Goal: Task Accomplishment & Management: Manage account settings

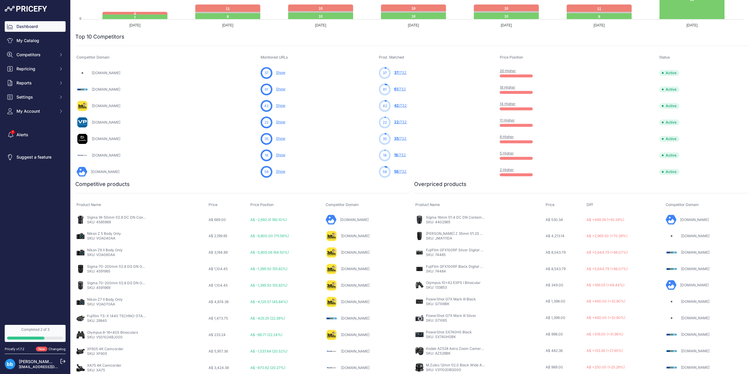
scroll to position [163, 0]
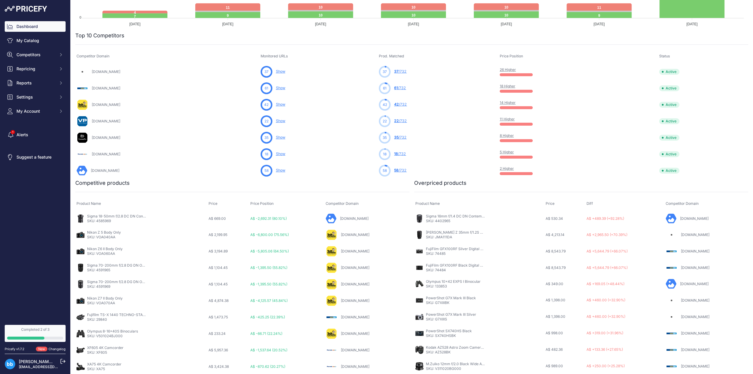
click at [104, 217] on link "Sigma 18-50mm f/2.8 DC DN Contemporary Lens for L-Mount" at bounding box center [138, 216] width 103 height 4
click at [109, 217] on link "Sigma 18-50mm f/2.8 DC DN Contemporary Lens for L-Mount" at bounding box center [138, 216] width 103 height 4
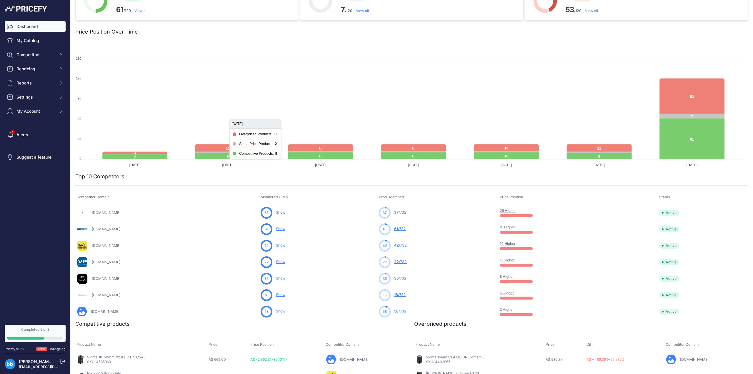
scroll to position [0, 0]
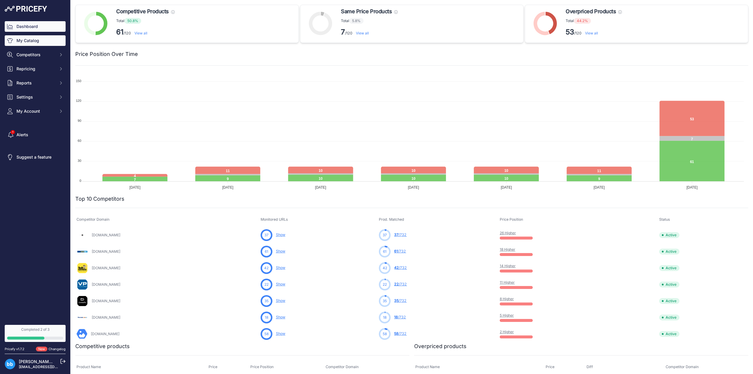
click at [28, 43] on link "My Catalog" at bounding box center [35, 40] width 61 height 11
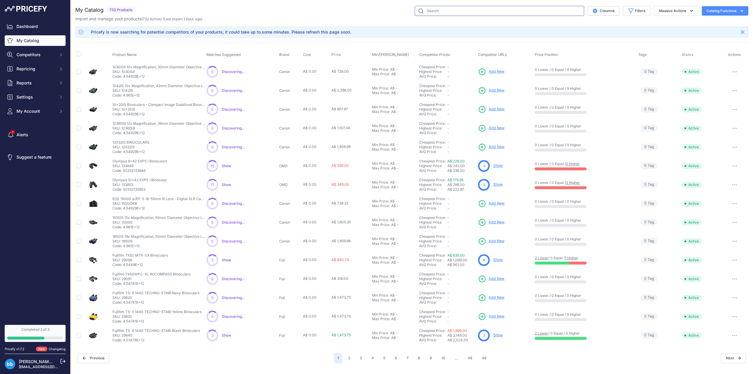
click at [446, 10] on input "text" at bounding box center [499, 11] width 169 height 10
type input "x-t50"
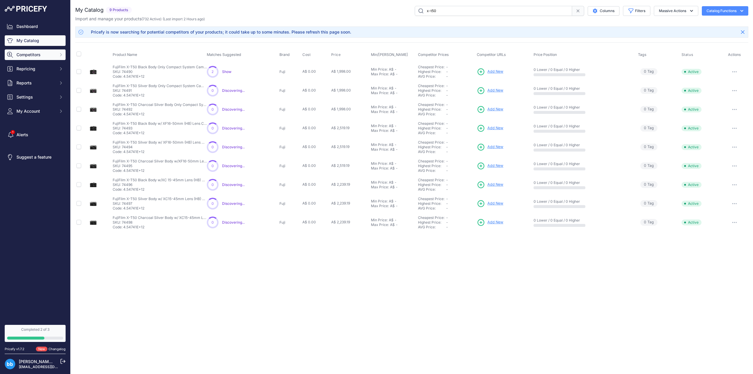
click at [28, 54] on span "Competitors" at bounding box center [35, 55] width 39 height 6
click at [43, 77] on link "Monitored URLs" at bounding box center [35, 76] width 61 height 10
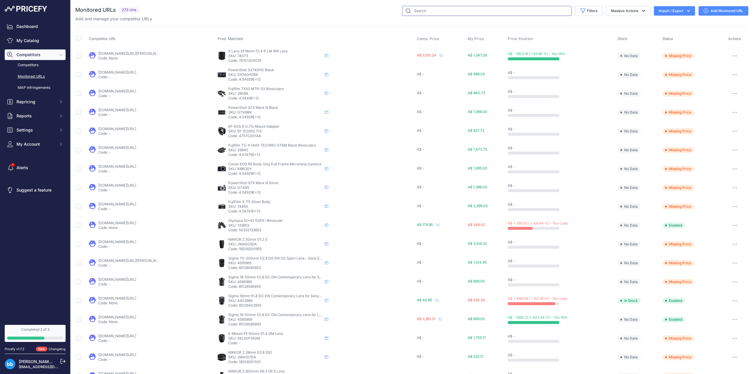
click at [441, 6] on input "text" at bounding box center [486, 11] width 169 height 10
click at [441, 11] on input "text" at bounding box center [486, 11] width 169 height 10
type input "x-t50"
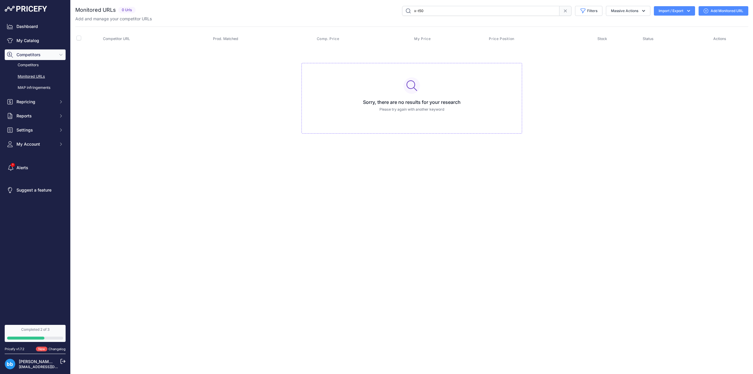
drag, startPoint x: 430, startPoint y: 13, endPoint x: 379, endPoint y: -1, distance: 52.6
click at [379, 0] on html "Lorem Ipsum Close Dashboard My Catalog Competitors Competitors Monitored URLs M…" at bounding box center [376, 187] width 753 height 374
click at [34, 63] on link "Competitors" at bounding box center [35, 65] width 61 height 10
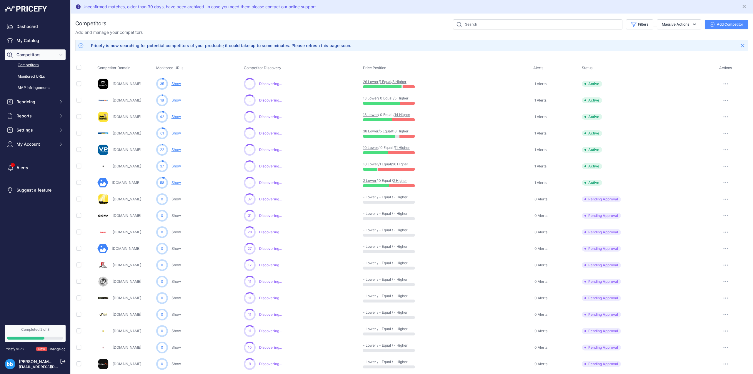
click at [723, 199] on icon "button" at bounding box center [725, 198] width 5 height 1
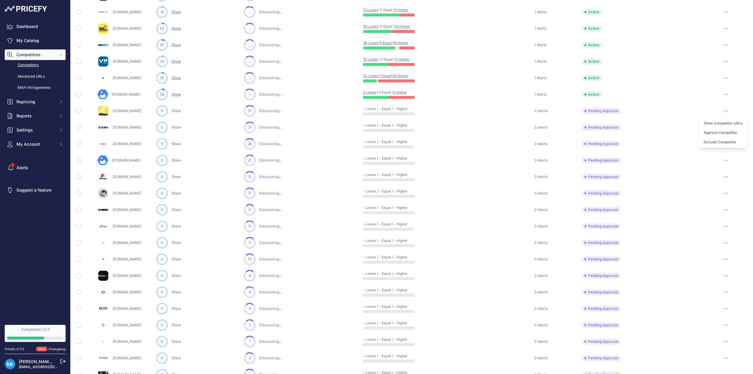
scroll to position [137, 0]
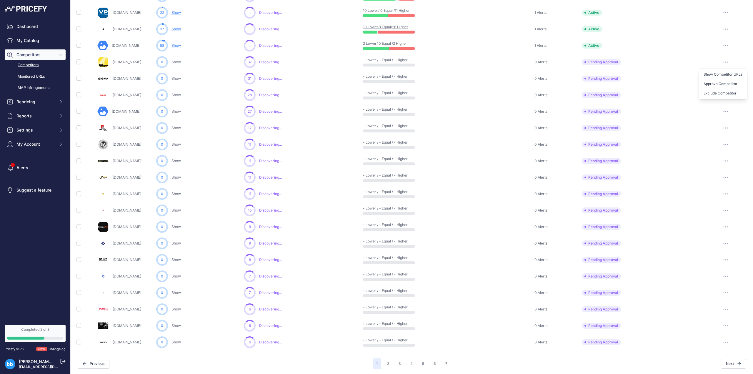
click at [725, 342] on icon "button" at bounding box center [725, 342] width 1 height 1
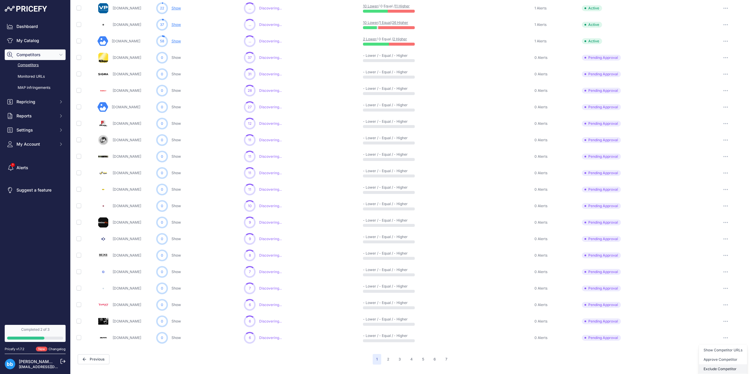
click at [719, 367] on button "Exclude Competitor" at bounding box center [723, 368] width 48 height 9
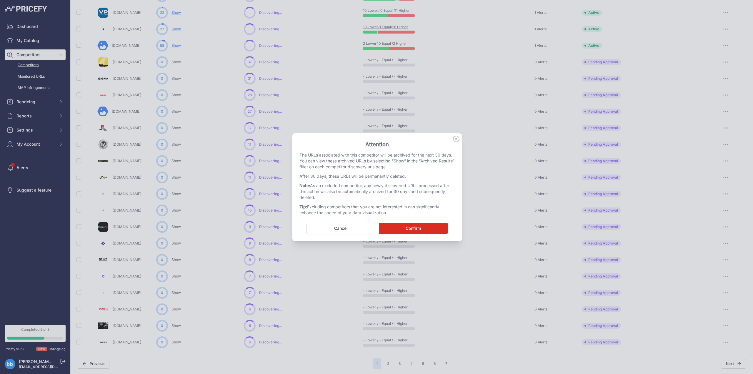
click at [416, 230] on button "Confirm" at bounding box center [413, 228] width 69 height 11
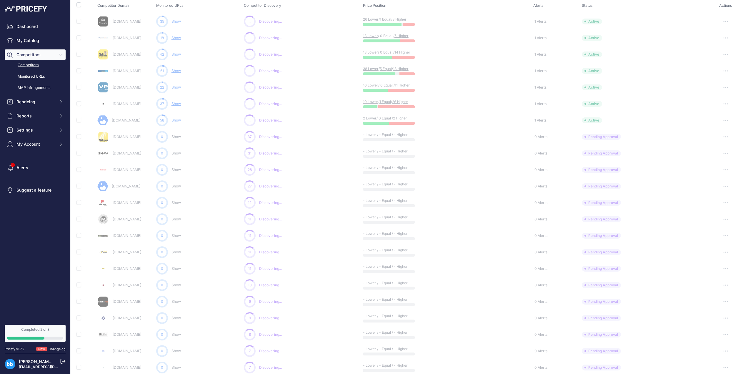
scroll to position [0, 0]
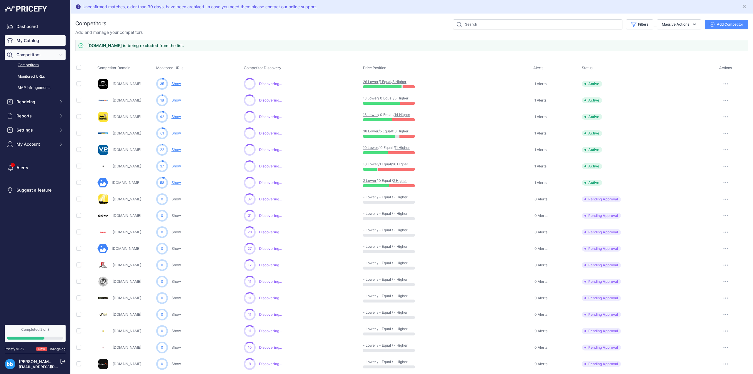
click at [31, 40] on link "My Catalog" at bounding box center [35, 40] width 61 height 11
click at [474, 26] on input "text" at bounding box center [537, 24] width 169 height 10
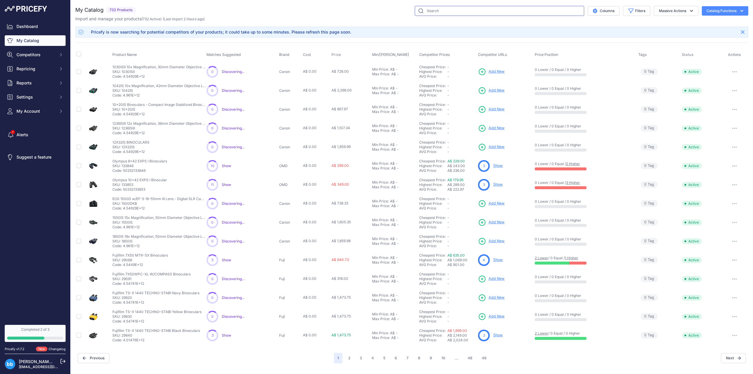
drag, startPoint x: 464, startPoint y: 7, endPoint x: 463, endPoint y: 13, distance: 5.3
click at [464, 9] on input "text" at bounding box center [499, 11] width 169 height 10
type input "s"
click at [461, 14] on input "text" at bounding box center [499, 11] width 169 height 10
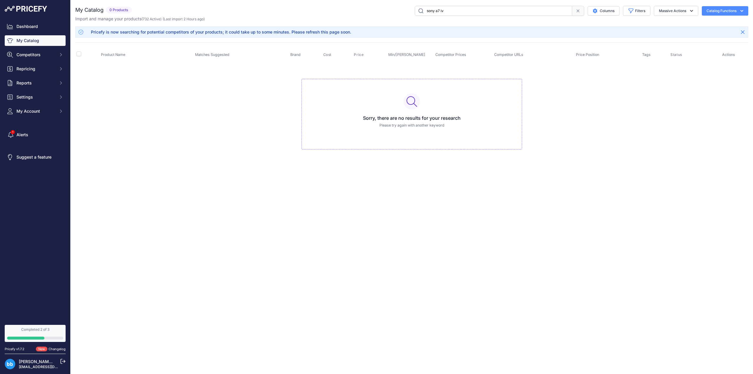
drag, startPoint x: 454, startPoint y: 11, endPoint x: 377, endPoint y: 13, distance: 76.2
click at [377, 13] on div "sony a7 iv Columns Filters Status All Status Only Enabled Only Disabled" at bounding box center [441, 11] width 614 height 10
type input "x100vi"
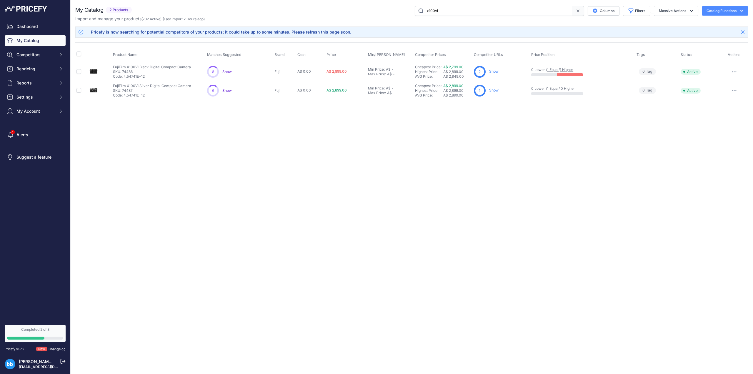
click at [495, 70] on link "Show" at bounding box center [493, 71] width 9 height 4
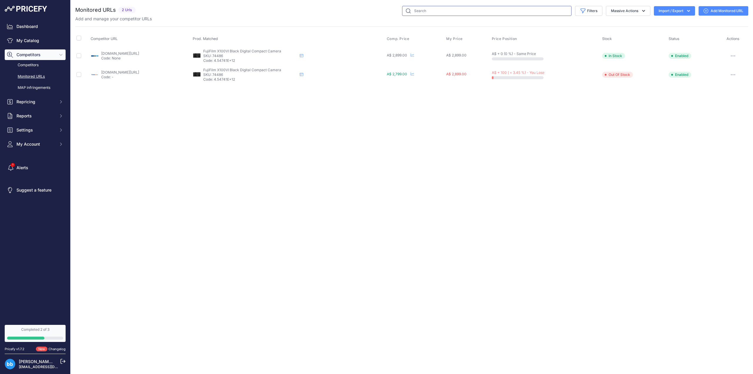
click at [464, 13] on input "text" at bounding box center [486, 11] width 169 height 10
type input "fujifilm x100vi"
drag, startPoint x: 446, startPoint y: 12, endPoint x: 369, endPoint y: 9, distance: 76.8
click at [370, 9] on div "fujifilm x100vi Filters Saved Filters Set None Competitors Cheaper Than Me Comp…" at bounding box center [443, 11] width 610 height 10
